Goal: Information Seeking & Learning: Find specific fact

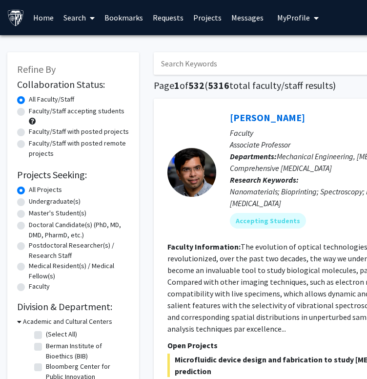
click at [212, 63] on input "Search Keywords" at bounding box center [346, 63] width 384 height 22
type input "[PERSON_NAME]"
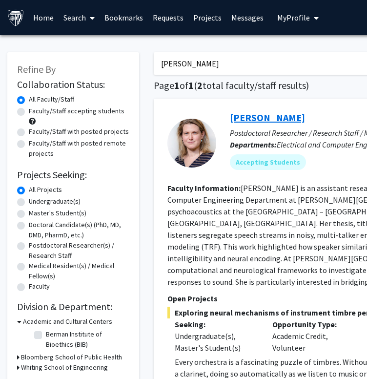
click at [287, 118] on link "[PERSON_NAME]" at bounding box center [267, 117] width 75 height 12
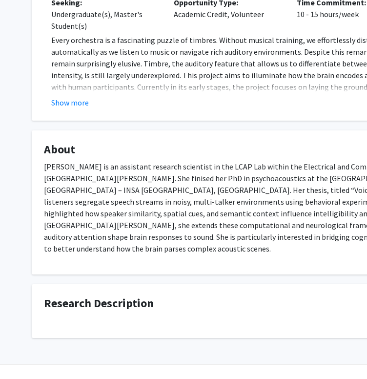
scroll to position [204, 0]
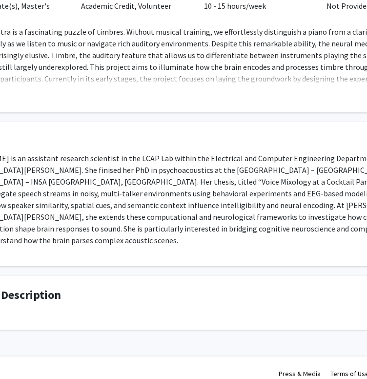
drag, startPoint x: 173, startPoint y: 193, endPoint x: 282, endPoint y: 193, distance: 110.0
